Goal: Check status: Check status

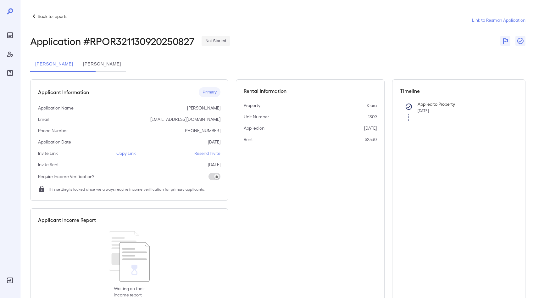
click at [47, 16] on p "Back to reports" at bounding box center [53, 16] width 30 height 6
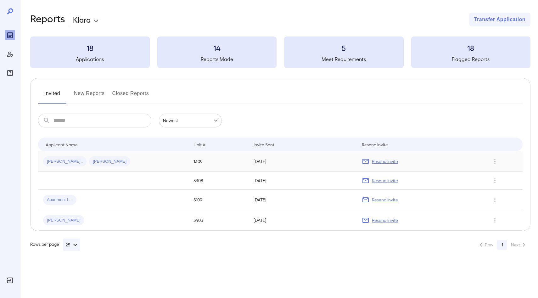
click at [71, 159] on span "[PERSON_NAME].." at bounding box center [64, 162] width 43 height 6
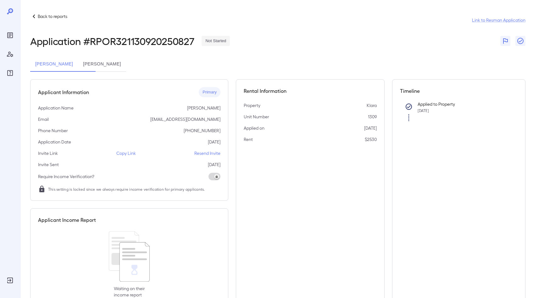
click at [126, 67] on button "[PERSON_NAME]" at bounding box center [102, 64] width 48 height 15
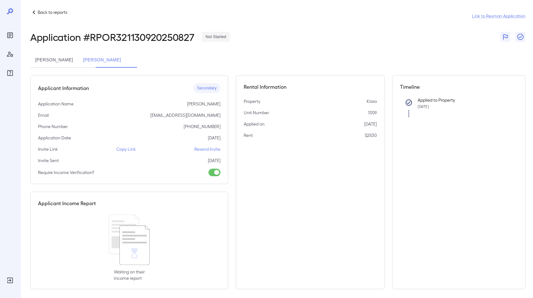
scroll to position [8, 0]
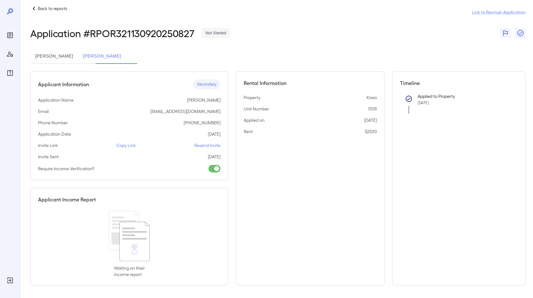
click at [124, 245] on icon at bounding box center [129, 236] width 41 height 50
click at [93, 206] on div "Applicant Income Report Waiting on their income report" at bounding box center [129, 236] width 198 height 97
click at [91, 199] on h5 "Applicant Income Report" at bounding box center [67, 200] width 58 height 8
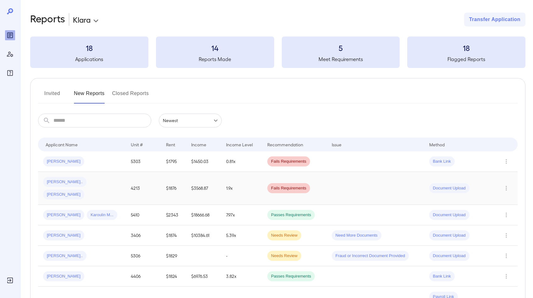
scroll to position [49, 0]
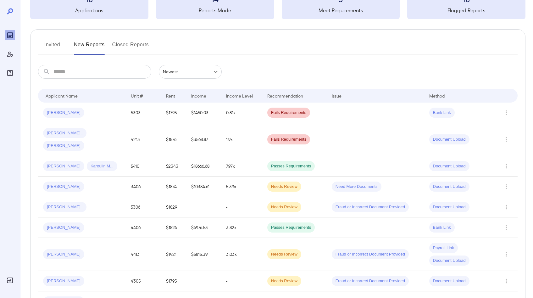
click at [53, 45] on button "Invited" at bounding box center [52, 47] width 28 height 15
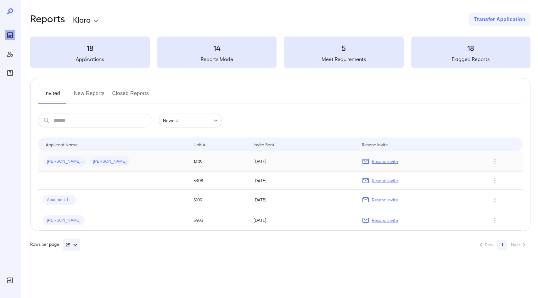
click at [289, 166] on td "[DATE]" at bounding box center [302, 161] width 108 height 20
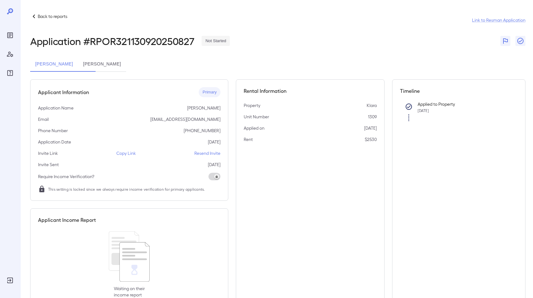
click at [126, 63] on button "[PERSON_NAME]" at bounding box center [102, 64] width 48 height 15
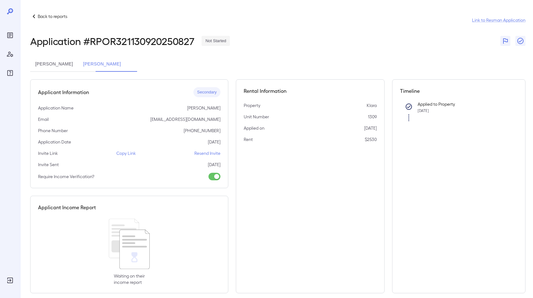
click at [125, 153] on p "Copy Link" at bounding box center [125, 153] width 19 height 6
click at [128, 153] on p "Copy Link" at bounding box center [125, 153] width 19 height 6
click at [8, 36] on icon "Reports" at bounding box center [10, 35] width 6 height 6
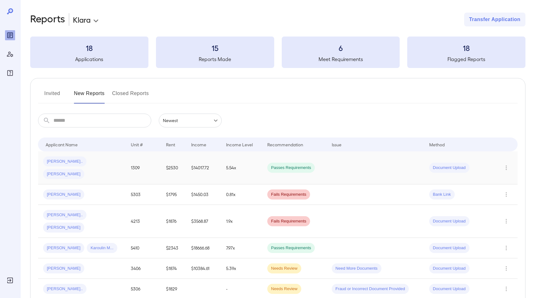
click at [340, 166] on td at bounding box center [375, 167] width 97 height 33
